Goal: Register for event/course

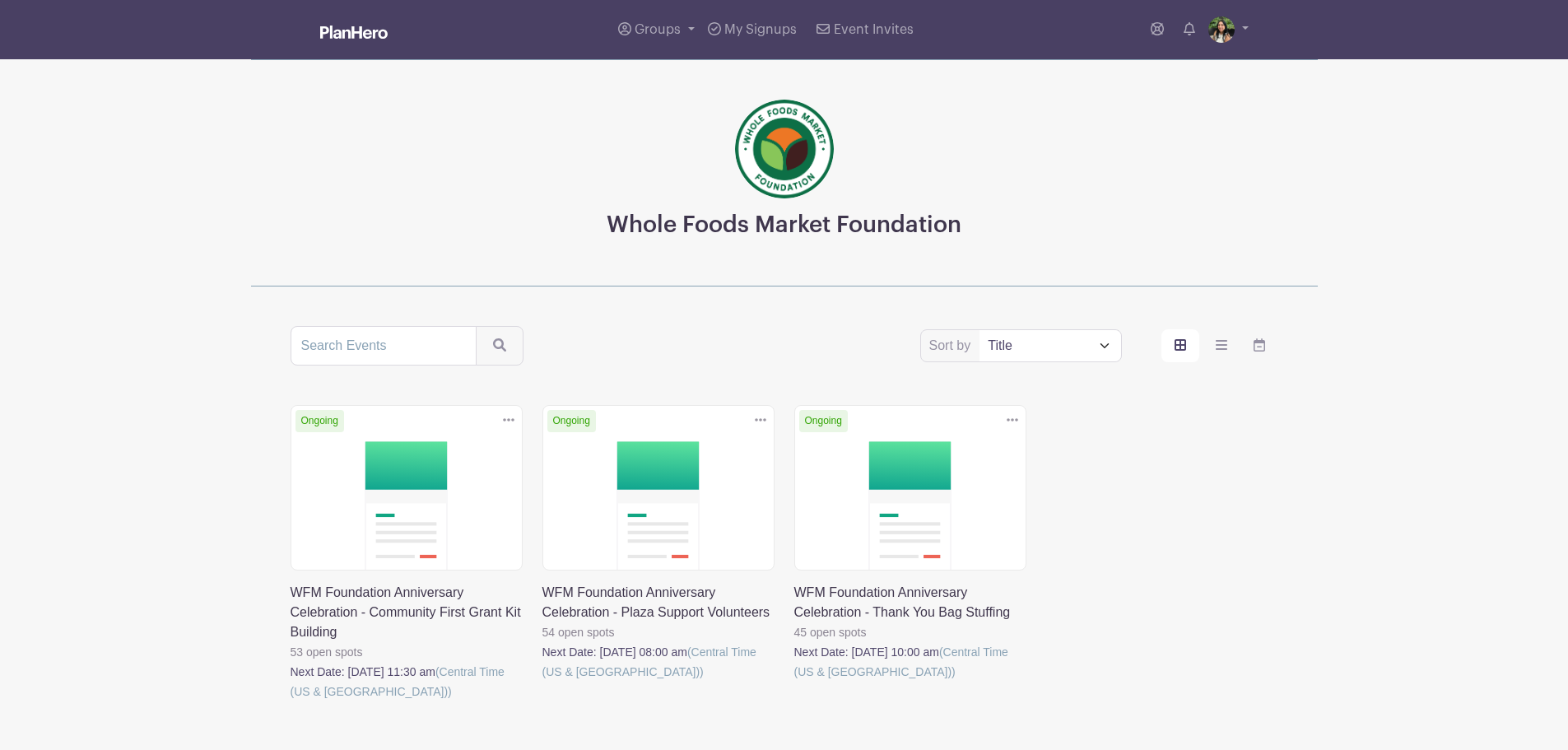
click at [795, 682] on link at bounding box center [795, 682] width 0 height 0
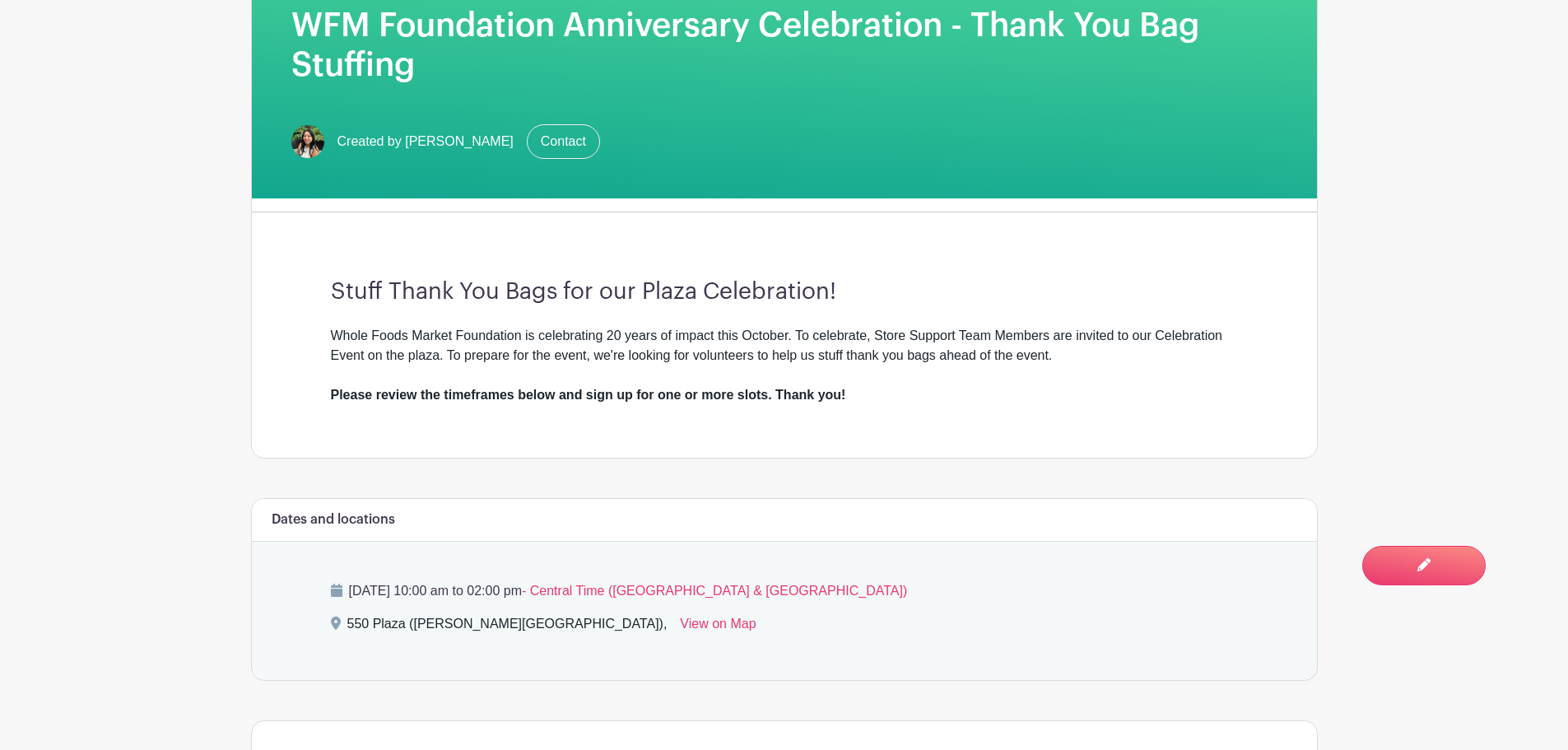
scroll to position [30, 0]
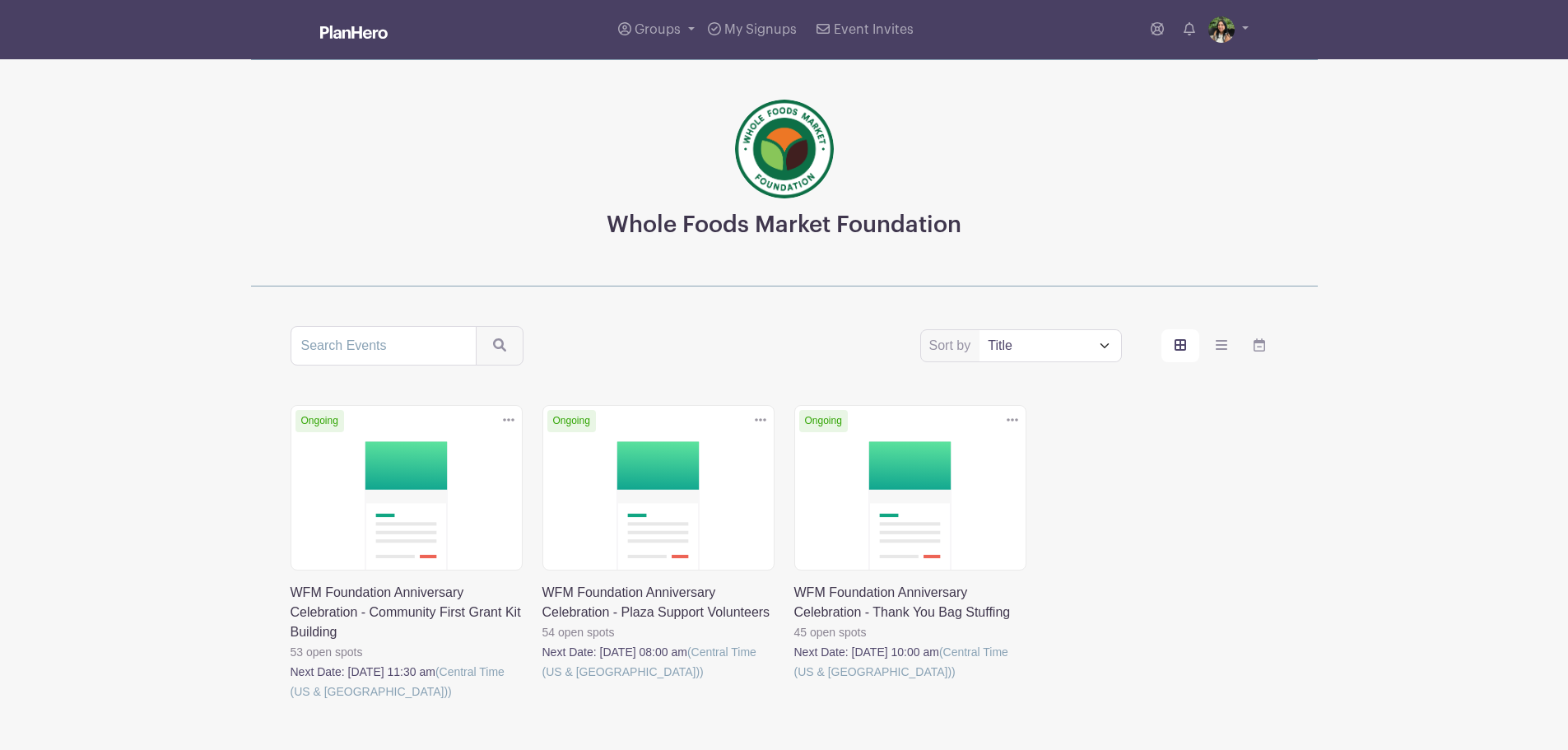
click at [291, 702] on link at bounding box center [291, 702] width 0 height 0
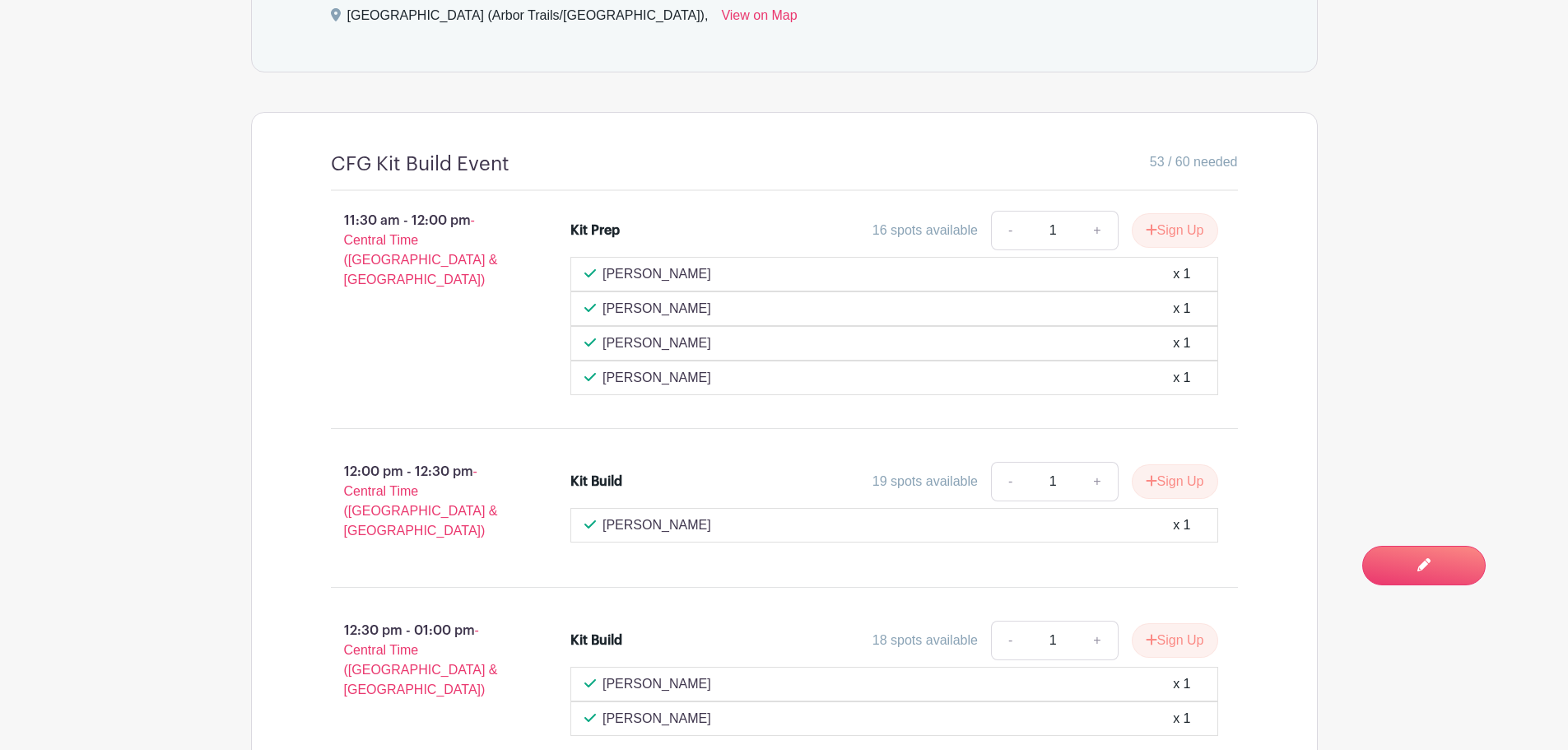
scroll to position [1132, 0]
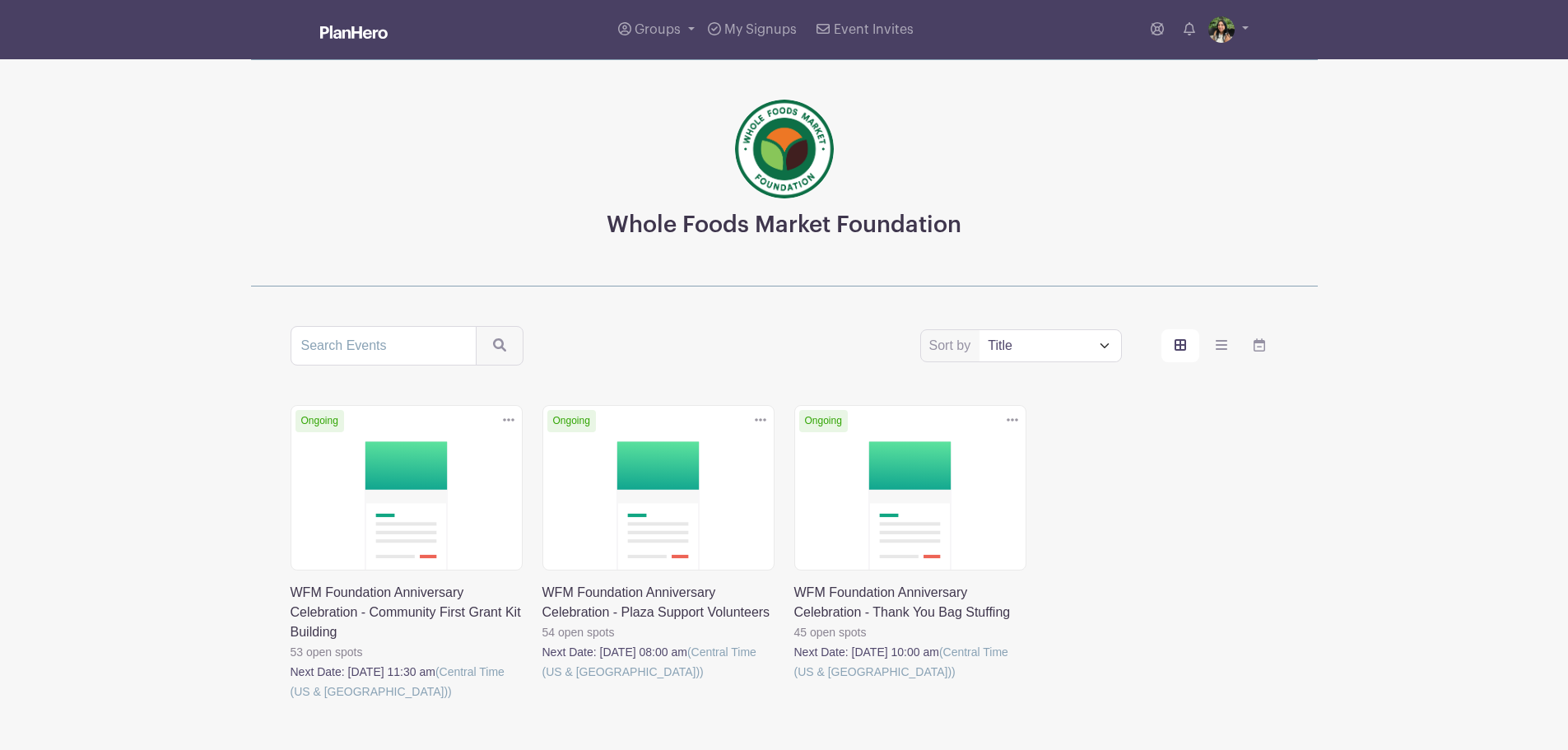
click at [542, 682] on link at bounding box center [542, 682] width 0 height 0
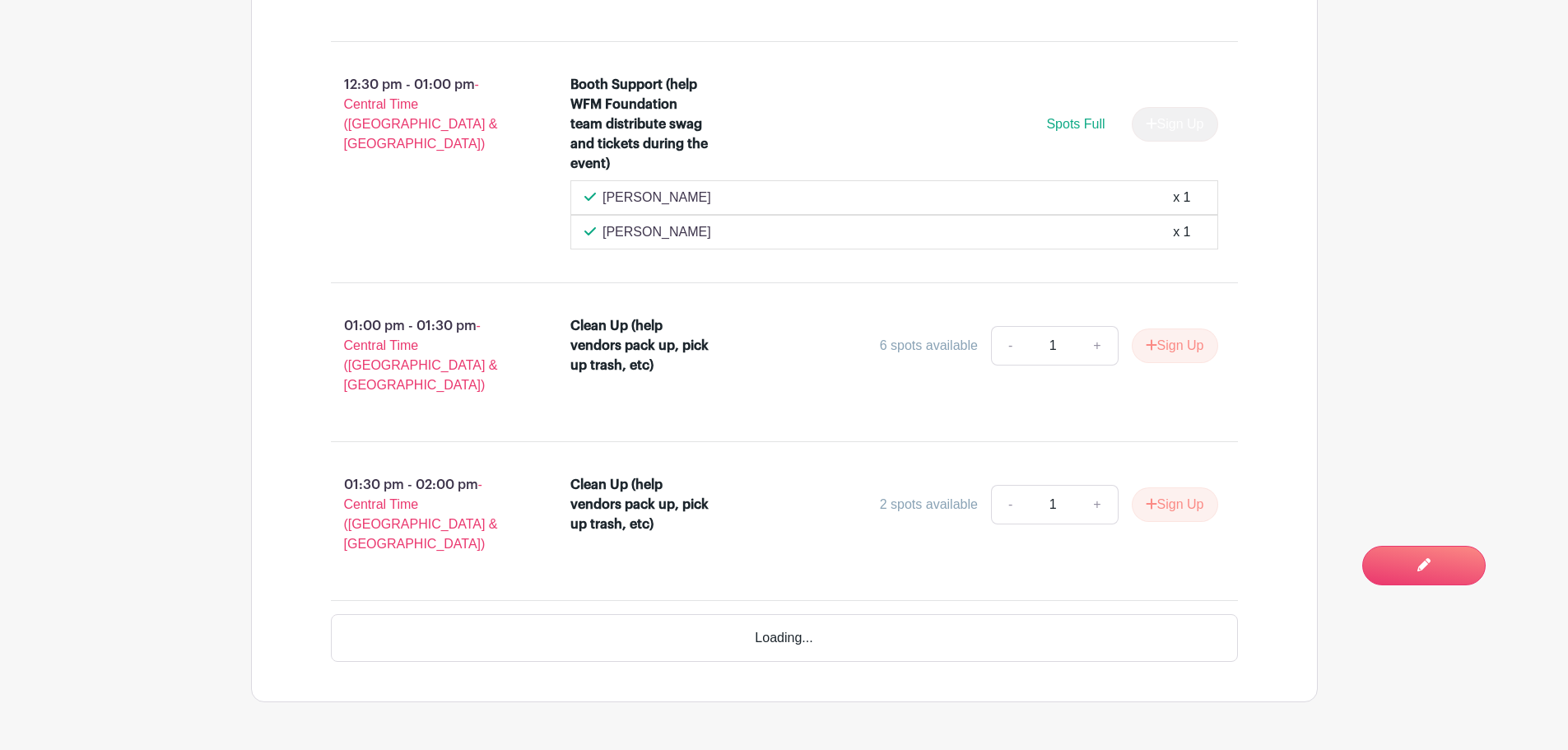
scroll to position [3991, 0]
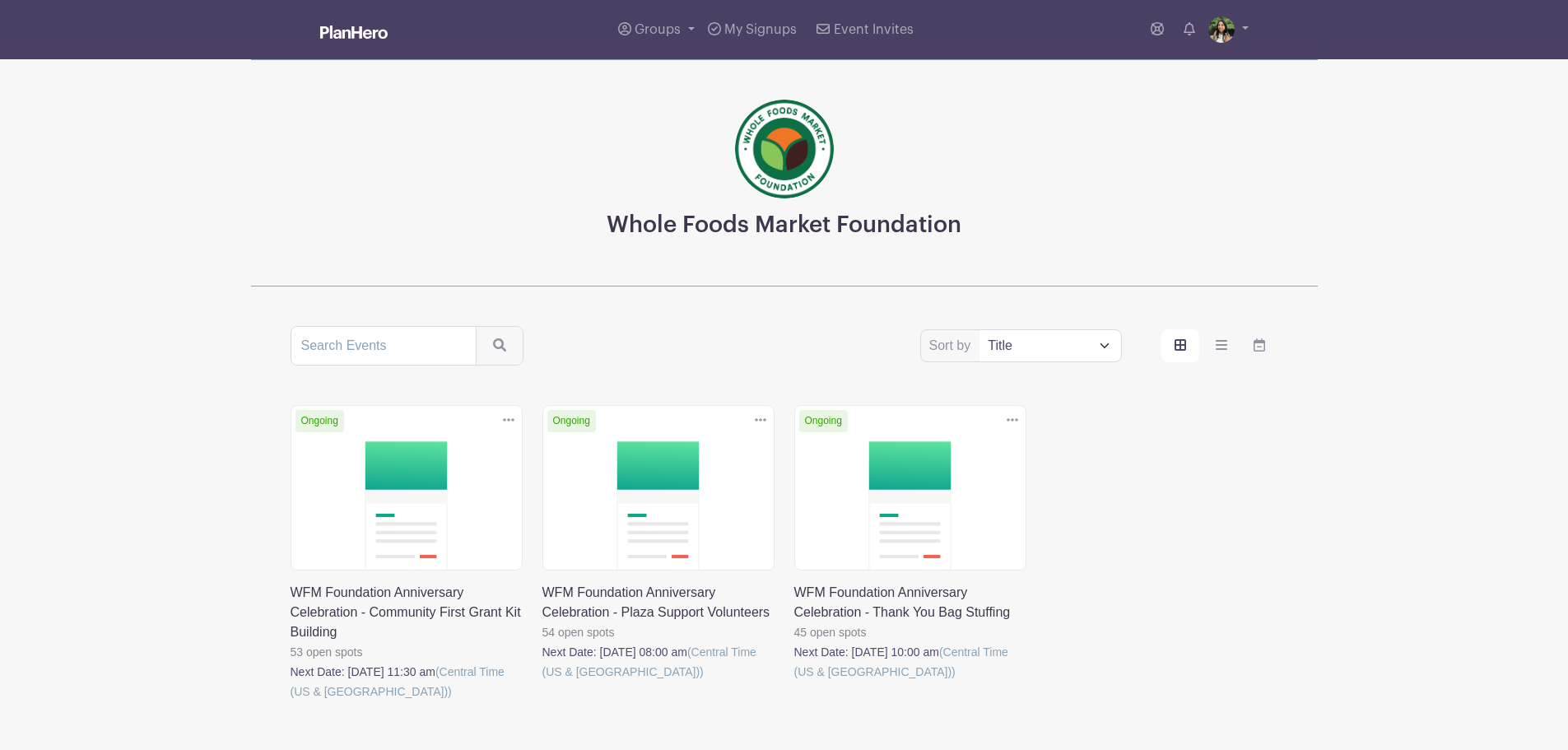
click at [542, 682] on link at bounding box center [542, 682] width 0 height 0
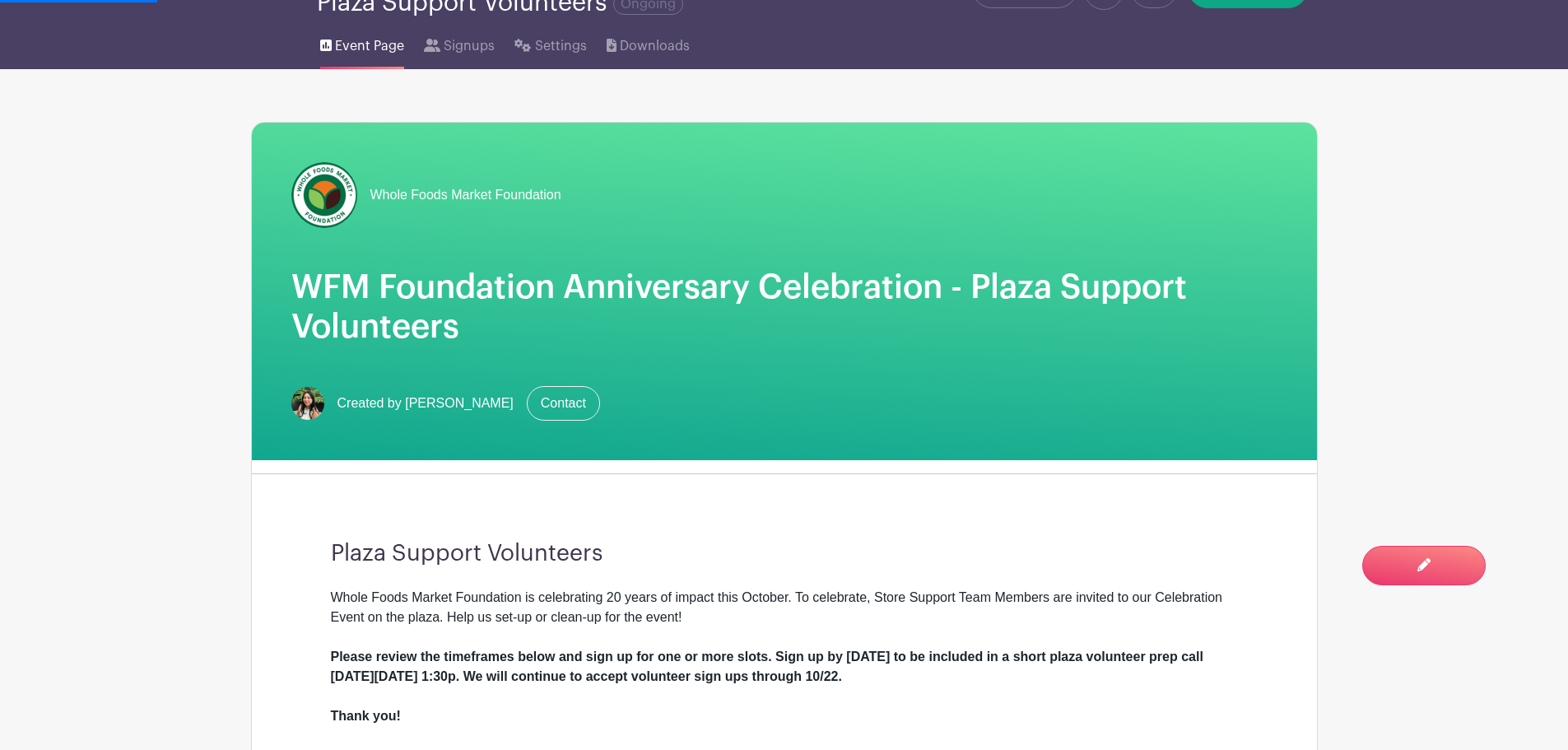
scroll to position [329, 0]
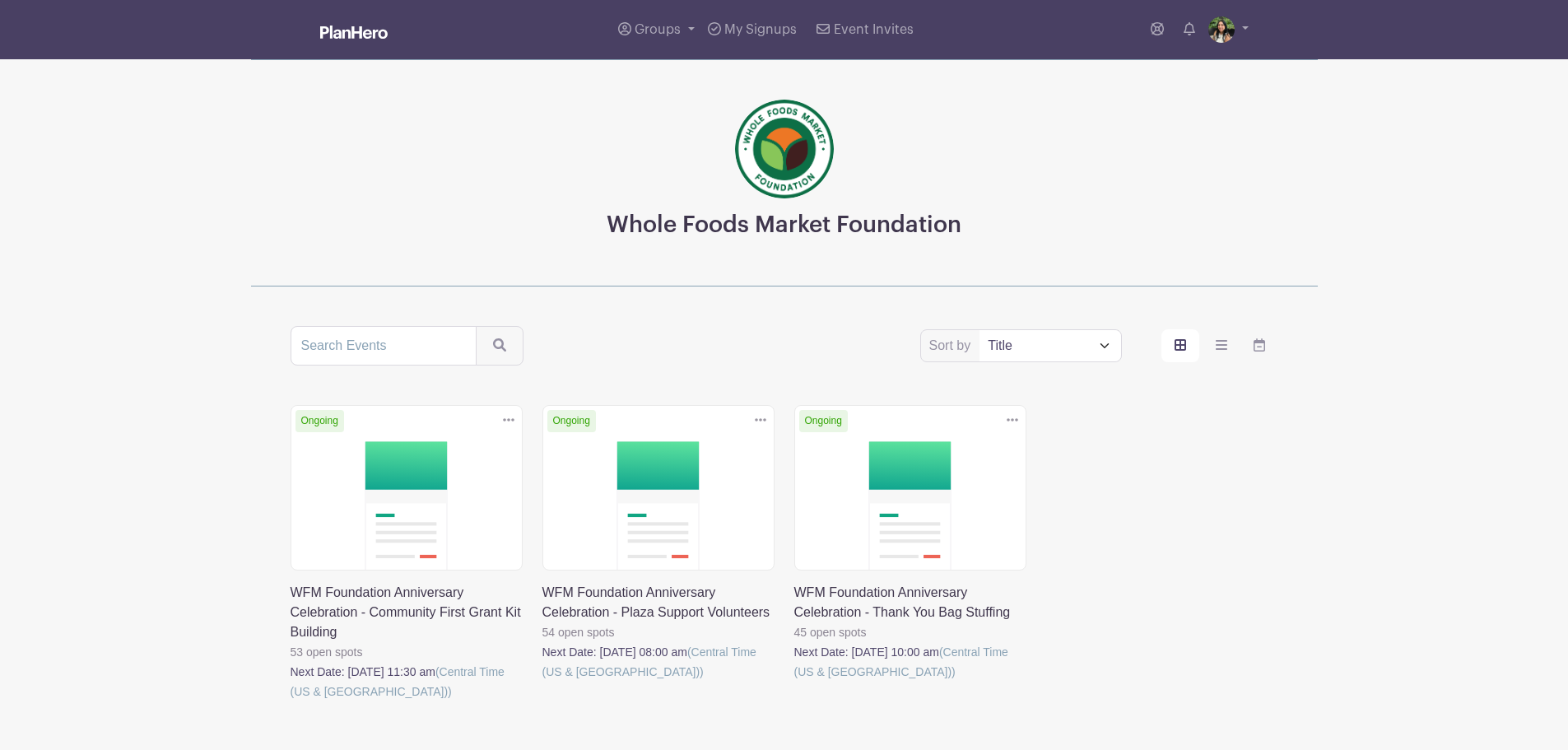
click at [291, 702] on link at bounding box center [291, 702] width 0 height 0
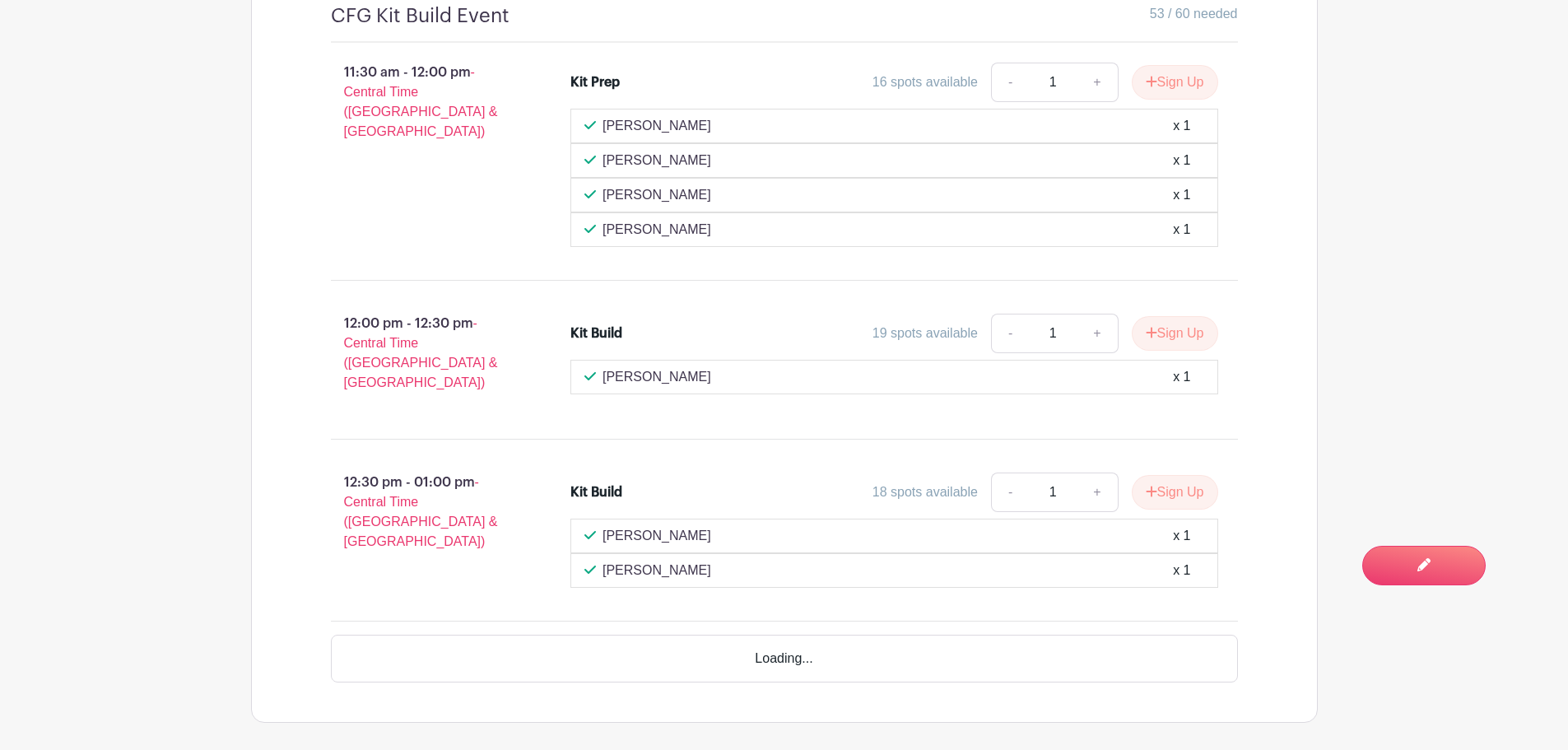
scroll to position [1132, 0]
